Goal: Task Accomplishment & Management: Use online tool/utility

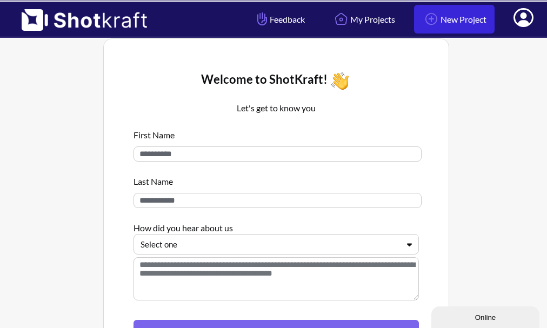
click at [447, 21] on link "New Project" at bounding box center [454, 19] width 81 height 29
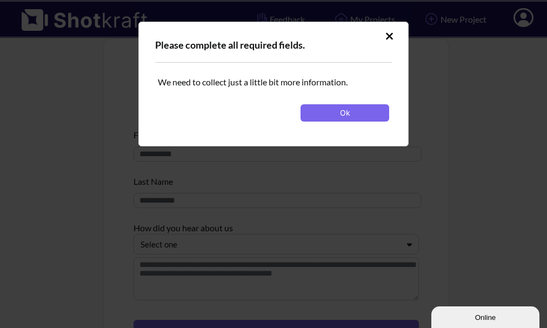
click at [347, 111] on button "Ok" at bounding box center [345, 112] width 89 height 17
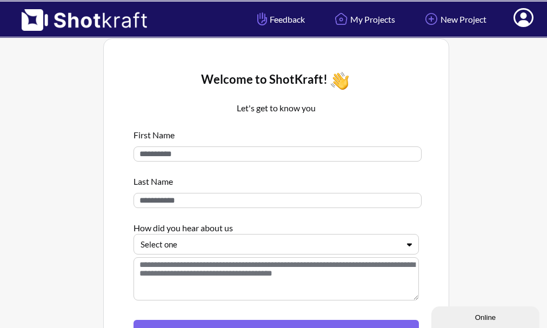
click at [216, 156] on input at bounding box center [278, 154] width 288 height 15
type input "*"
click at [200, 200] on input at bounding box center [278, 200] width 288 height 15
type input "*"
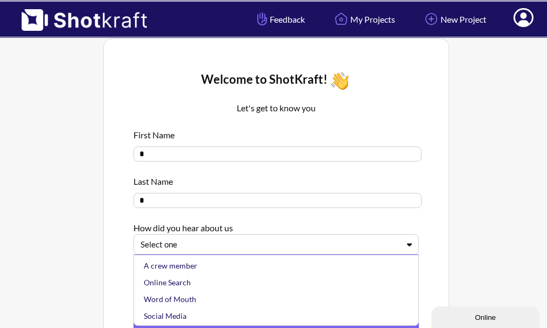
click at [217, 243] on div at bounding box center [270, 245] width 259 height 12
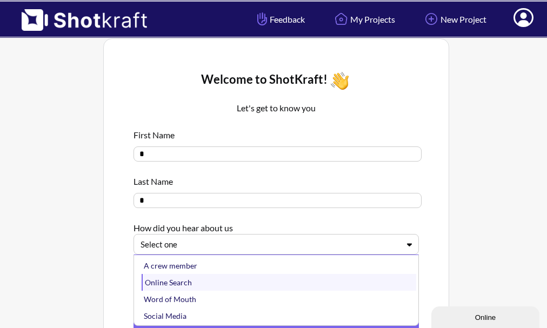
click at [212, 284] on div "Online Search" at bounding box center [279, 282] width 275 height 17
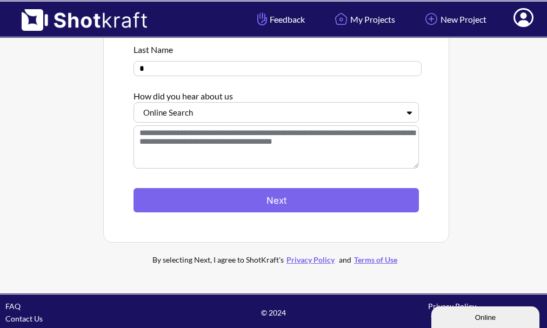
scroll to position [138, 0]
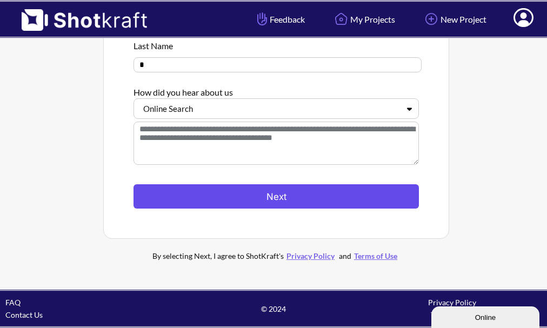
click at [219, 193] on button "Next" at bounding box center [277, 196] width 286 height 24
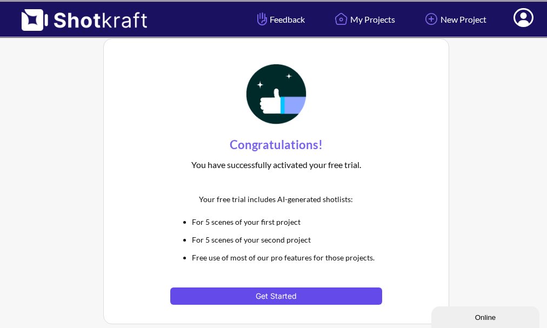
click at [261, 301] on button "Get Started" at bounding box center [276, 296] width 212 height 17
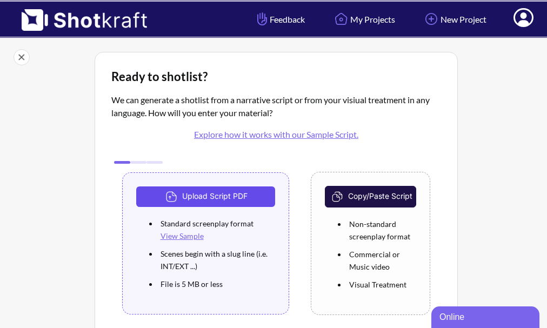
click at [206, 199] on button "Upload Script PDF" at bounding box center [206, 197] width 140 height 21
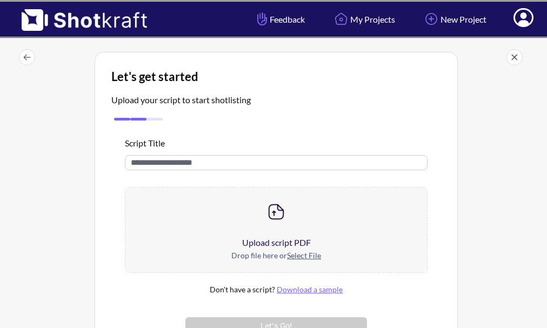
click at [178, 163] on input "text" at bounding box center [276, 162] width 303 height 15
click at [296, 254] on u "Select File" at bounding box center [304, 255] width 34 height 9
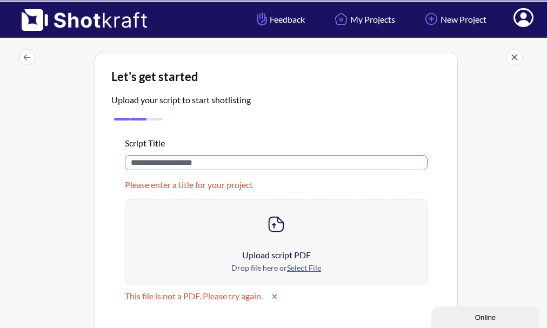
click at [266, 162] on input "text" at bounding box center [276, 162] width 303 height 15
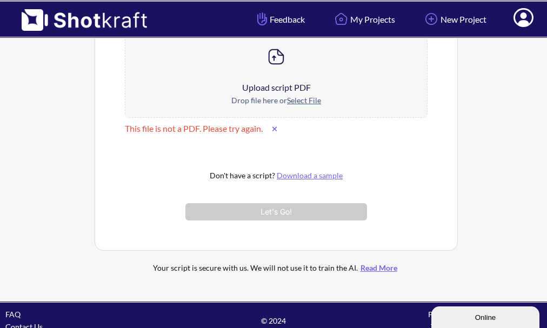
scroll to position [162, 0]
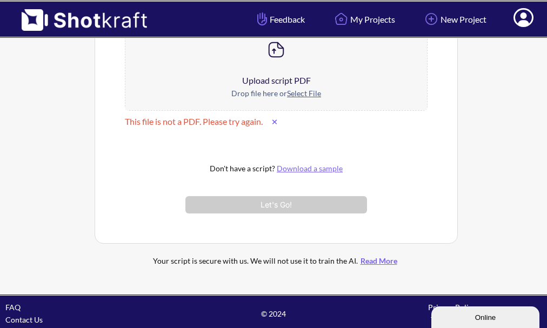
type input "*********"
click at [295, 95] on u "Select File" at bounding box center [304, 93] width 34 height 9
